Goal: Transaction & Acquisition: Download file/media

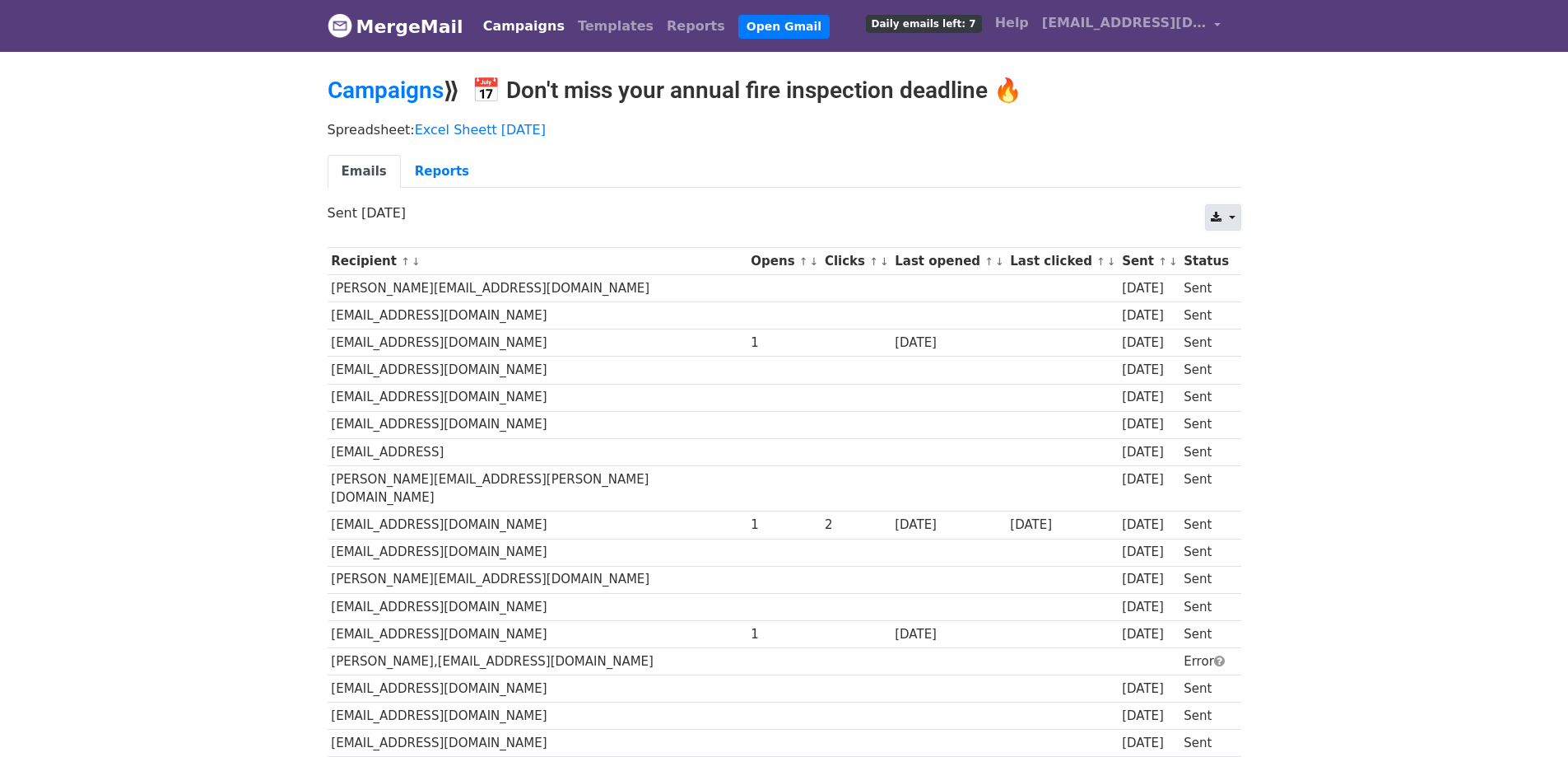
click at [1213, 218] on icon at bounding box center [1217, 217] width 10 height 11
click at [1226, 249] on link "CSV" at bounding box center [1243, 255] width 74 height 26
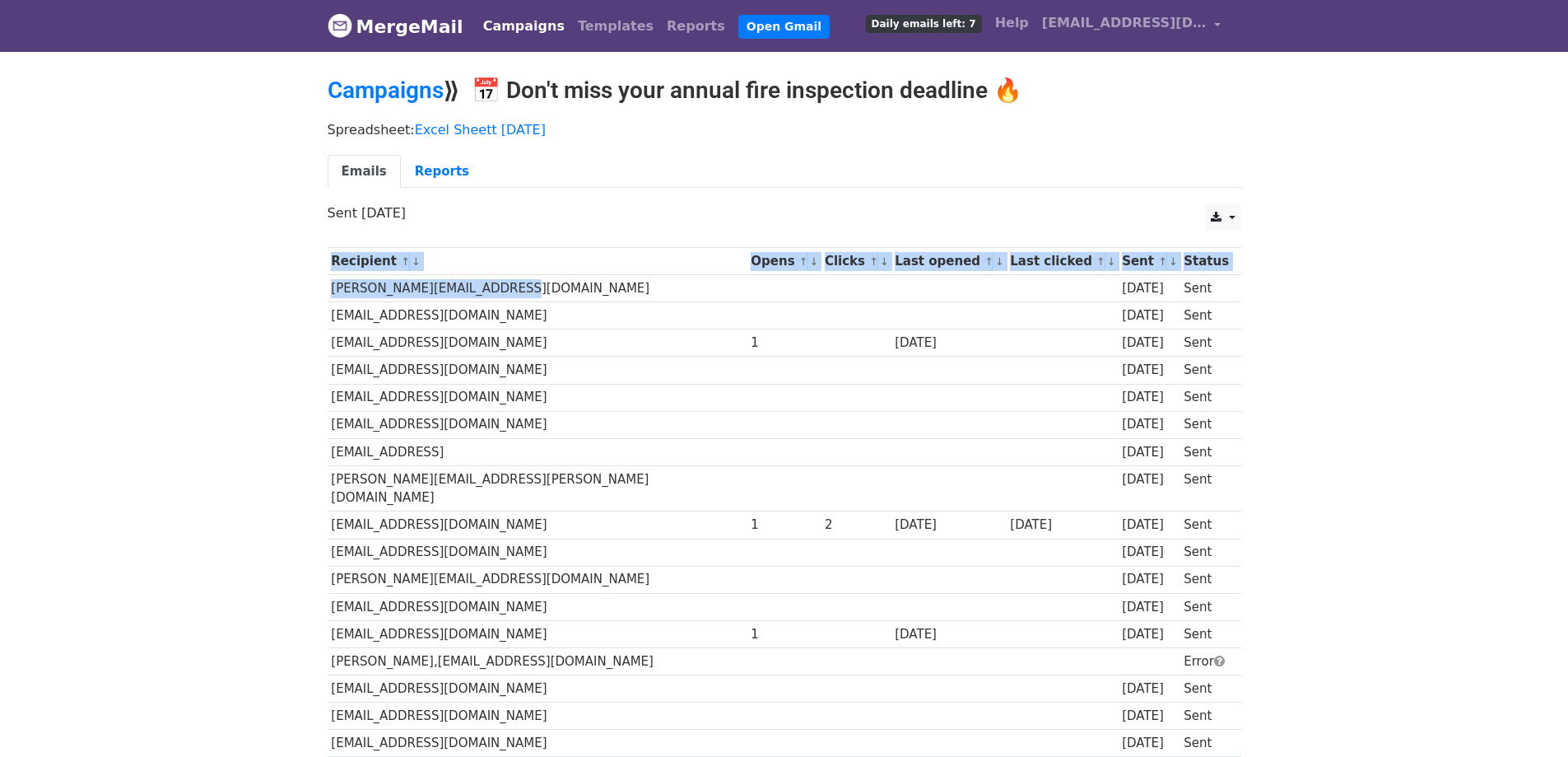
drag, startPoint x: 520, startPoint y: 286, endPoint x: 326, endPoint y: 294, distance: 194.2
click at [524, 289] on td "adam@garfieldsbeverage.com" at bounding box center [538, 288] width 420 height 27
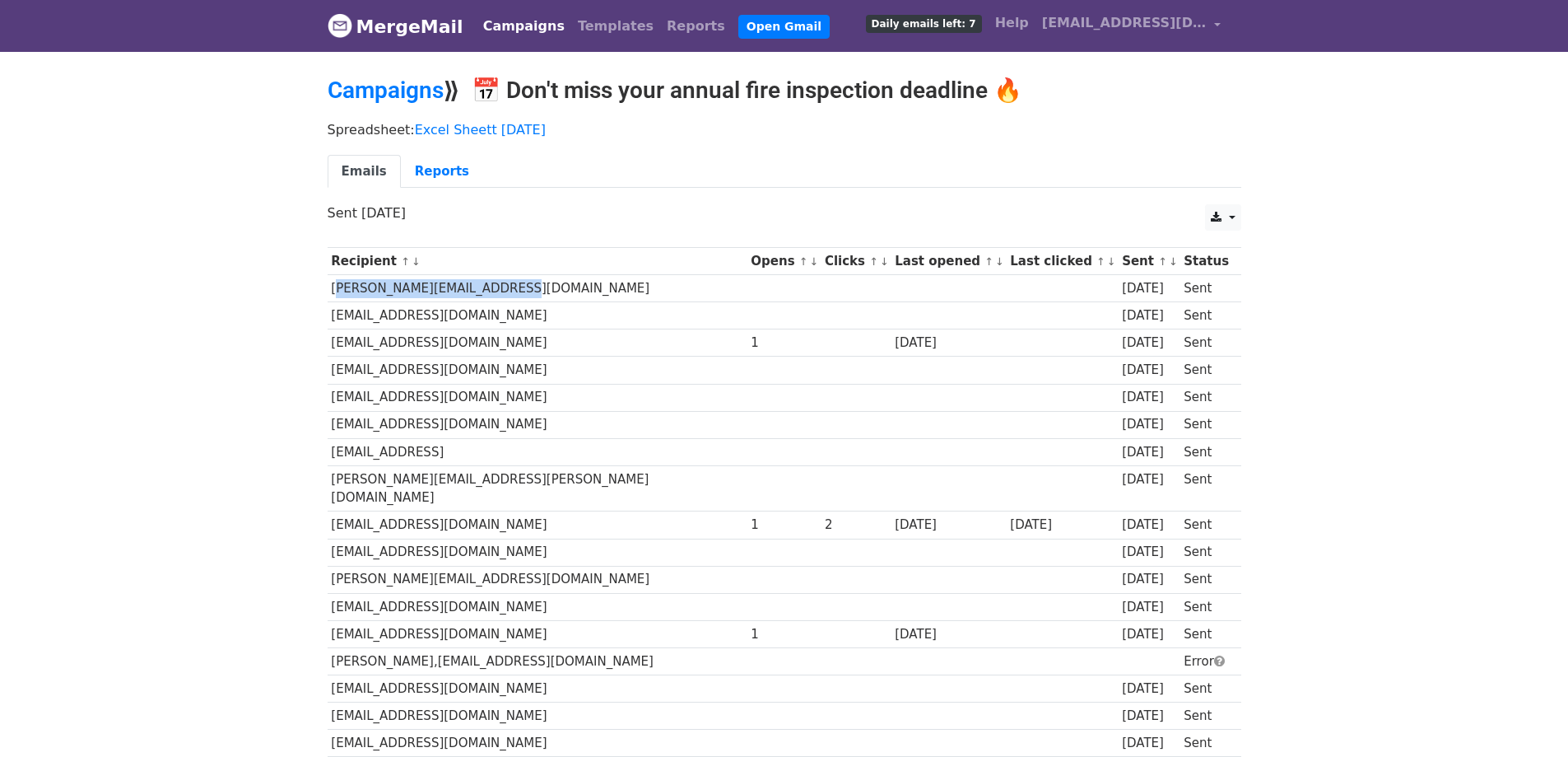
drag, startPoint x: 521, startPoint y: 288, endPoint x: 331, endPoint y: 288, distance: 190.0
click at [331, 288] on td "adam@garfieldsbeverage.com" at bounding box center [538, 288] width 420 height 27
copy td "adam@garfieldsbeverage.com"
click at [417, 171] on link "Reports" at bounding box center [442, 171] width 82 height 34
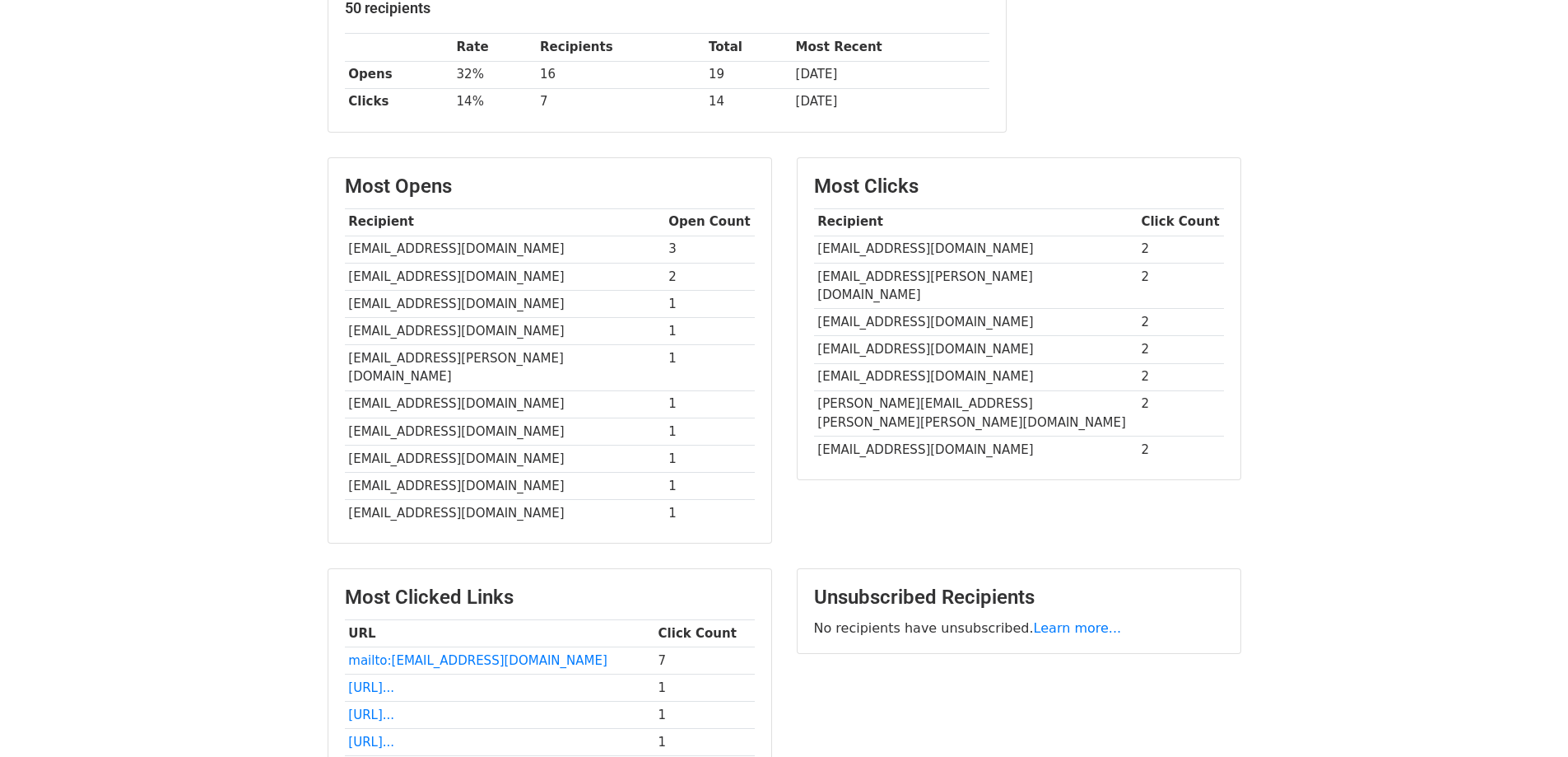
scroll to position [247, 0]
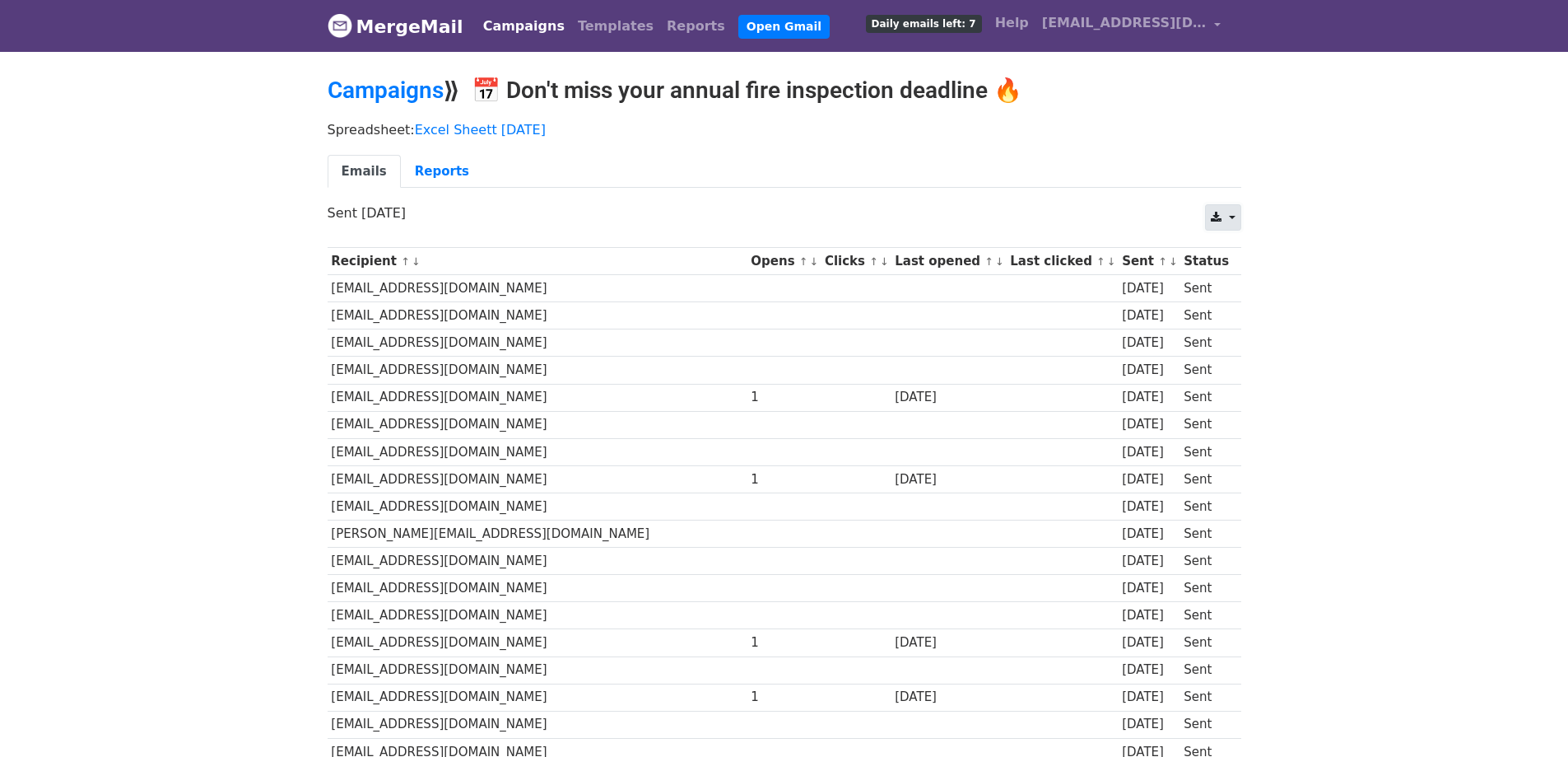
click at [1211, 221] on link at bounding box center [1223, 217] width 36 height 26
click at [1222, 247] on link "CSV" at bounding box center [1243, 255] width 74 height 26
click at [434, 168] on link "Reports" at bounding box center [442, 171] width 82 height 34
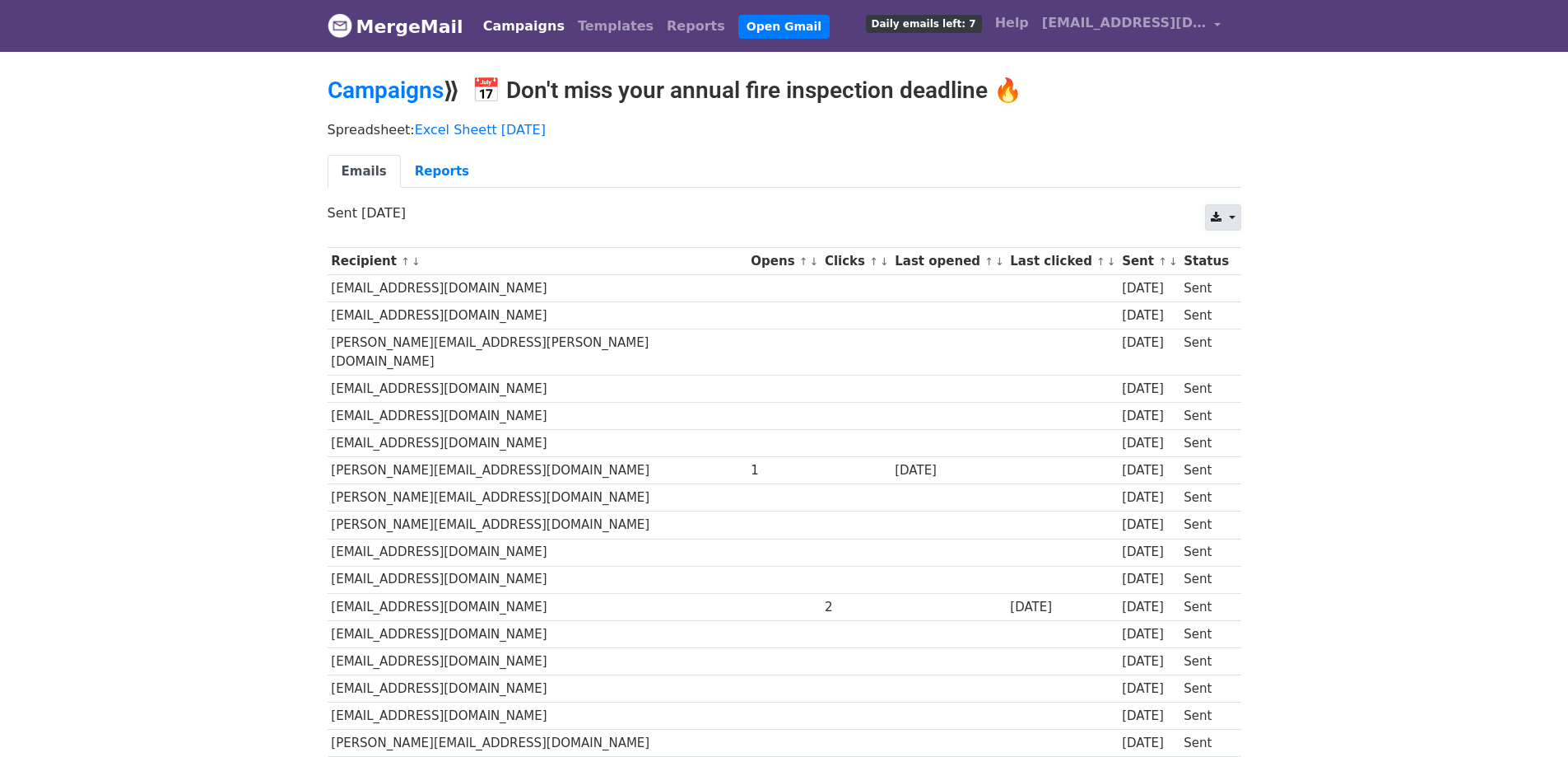
click at [1220, 212] on icon at bounding box center [1217, 217] width 10 height 11
click at [1234, 257] on link "CSV" at bounding box center [1243, 255] width 74 height 26
click at [437, 172] on link "Reports" at bounding box center [442, 171] width 82 height 34
